Goal: Transaction & Acquisition: Obtain resource

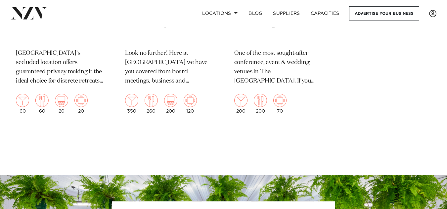
scroll to position [878, 0]
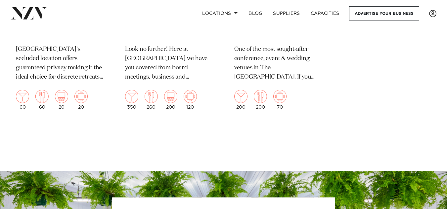
click at [36, 73] on p "[GEOGRAPHIC_DATA]’s secluded location offers guaranteed privacy making it the i…" at bounding box center [60, 63] width 88 height 37
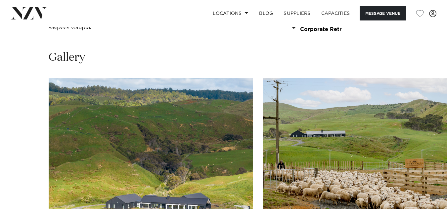
scroll to position [626, 0]
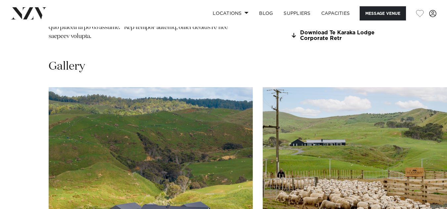
click at [122, 126] on img "1 / 26" at bounding box center [151, 162] width 204 height 150
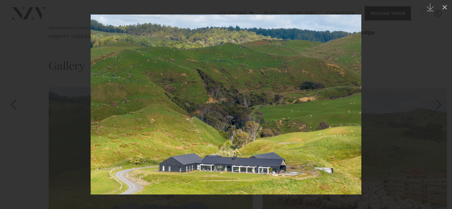
click at [307, 127] on img at bounding box center [226, 105] width 271 height 180
click at [388, 114] on div at bounding box center [226, 104] width 452 height 209
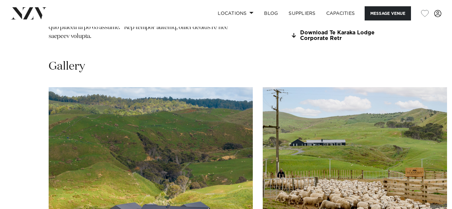
click at [388, 114] on div at bounding box center [226, 104] width 452 height 209
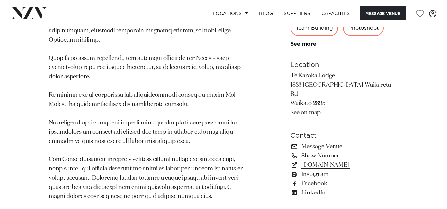
scroll to position [246, 0]
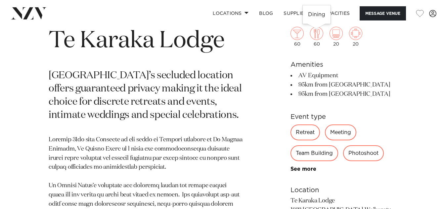
click at [315, 34] on img at bounding box center [316, 33] width 13 height 13
click at [356, 37] on img at bounding box center [355, 33] width 13 height 13
click at [296, 11] on link "SUPPLIERS" at bounding box center [296, 13] width 37 height 14
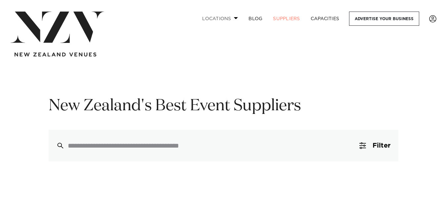
click at [229, 18] on link "Locations" at bounding box center [220, 19] width 46 height 14
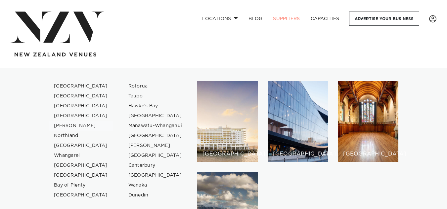
click at [64, 124] on link "[PERSON_NAME]" at bounding box center [81, 126] width 65 height 10
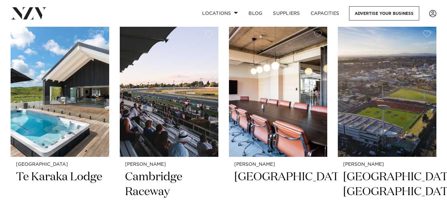
scroll to position [812, 0]
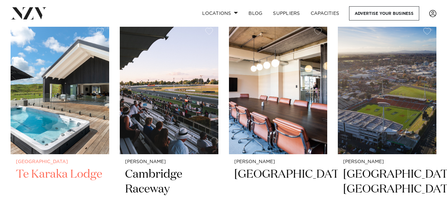
click at [70, 107] on img at bounding box center [60, 89] width 99 height 132
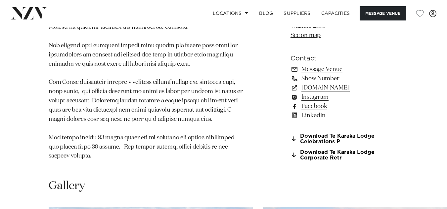
scroll to position [516, 0]
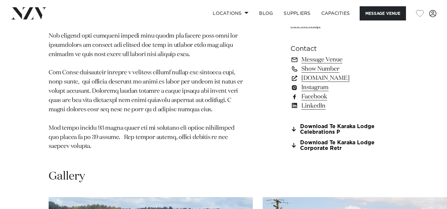
click at [317, 92] on link "Facebook" at bounding box center [345, 96] width 108 height 9
click at [333, 124] on link "Download Te Karaka Lodge Celebrations P" at bounding box center [345, 129] width 108 height 11
click at [332, 141] on link "Download Te Karaka Lodge Corporate Retr" at bounding box center [345, 146] width 108 height 11
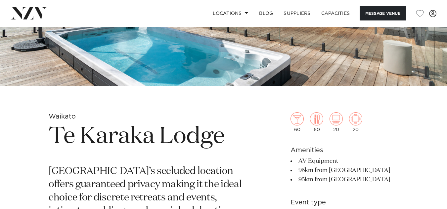
scroll to position [29, 0]
